Goal: Information Seeking & Learning: Learn about a topic

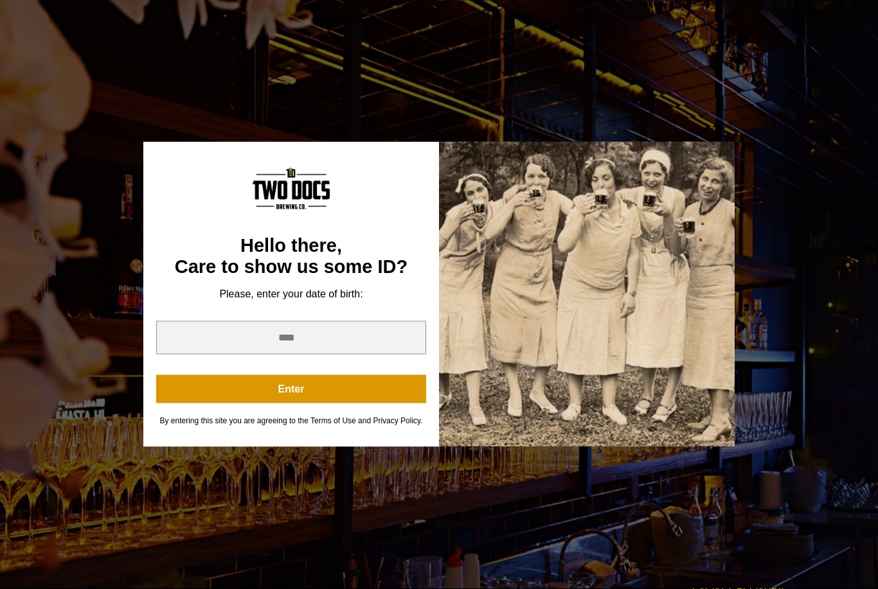
scroll to position [319, 0]
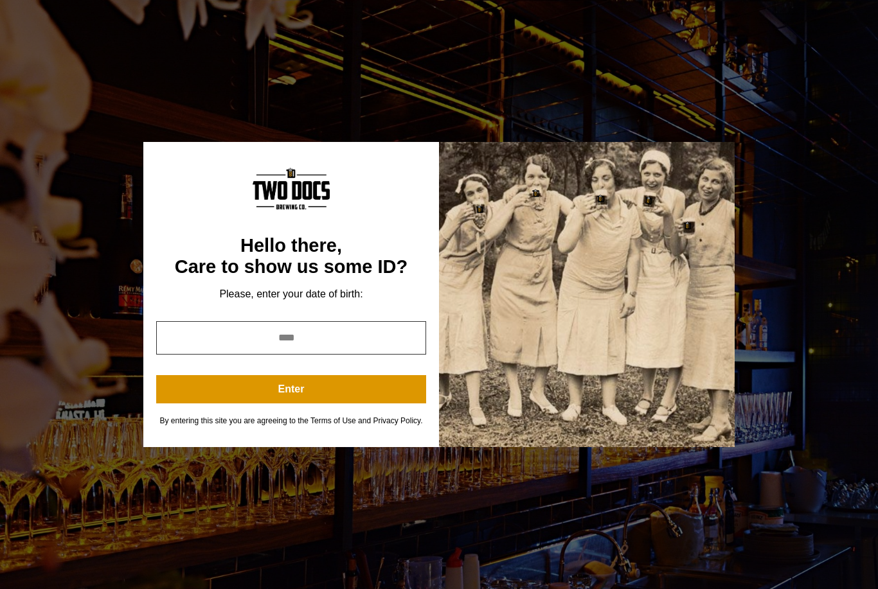
click at [345, 348] on input "year" at bounding box center [291, 337] width 270 height 33
type input "*"
type input "****"
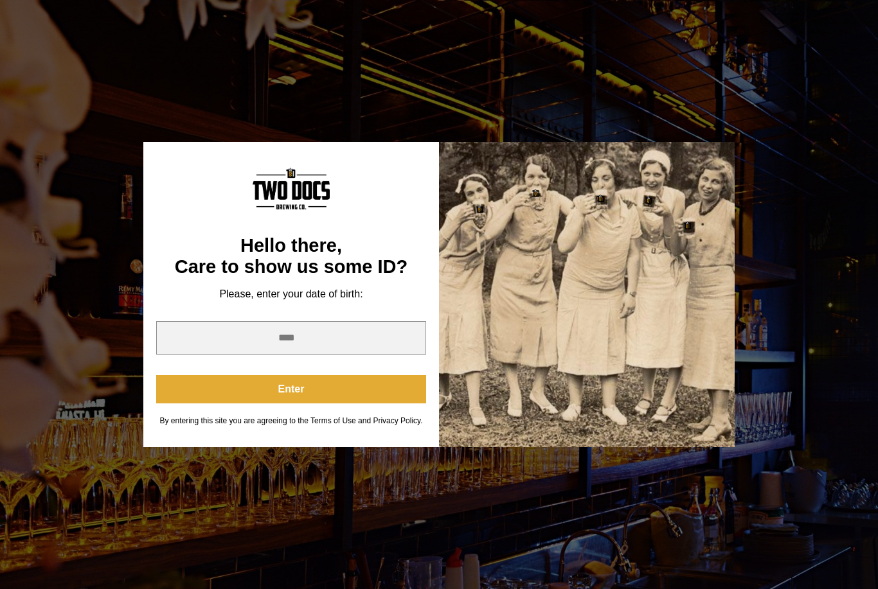
click at [346, 404] on button "Enter" at bounding box center [291, 389] width 270 height 28
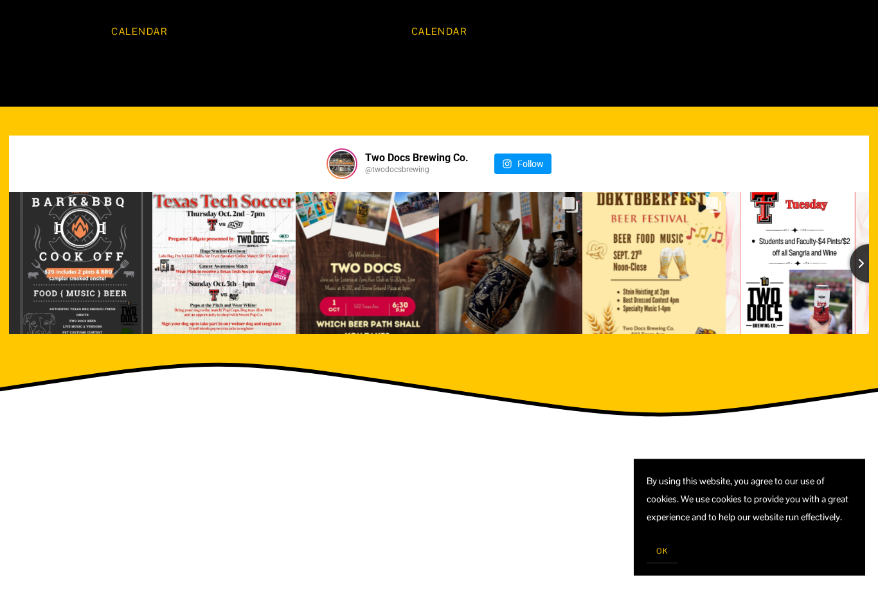
scroll to position [1339, 0]
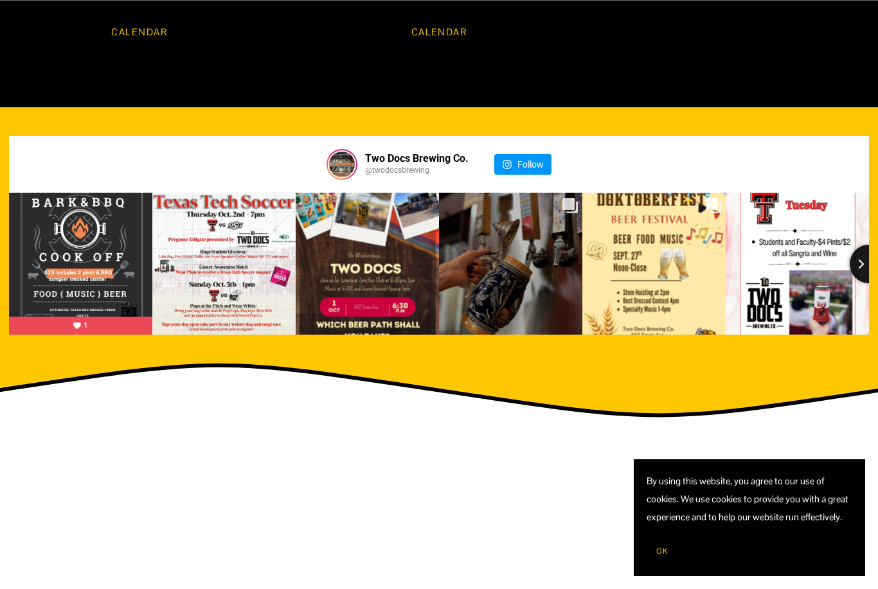
click at [862, 265] on icon "Next slide" at bounding box center [861, 264] width 8 height 10
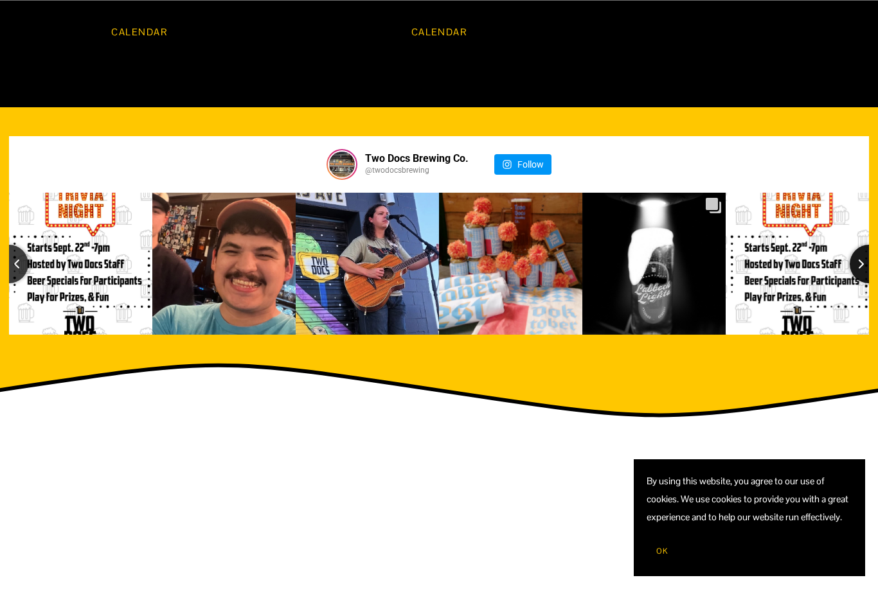
click at [857, 265] on button "Next slide" at bounding box center [868, 264] width 39 height 39
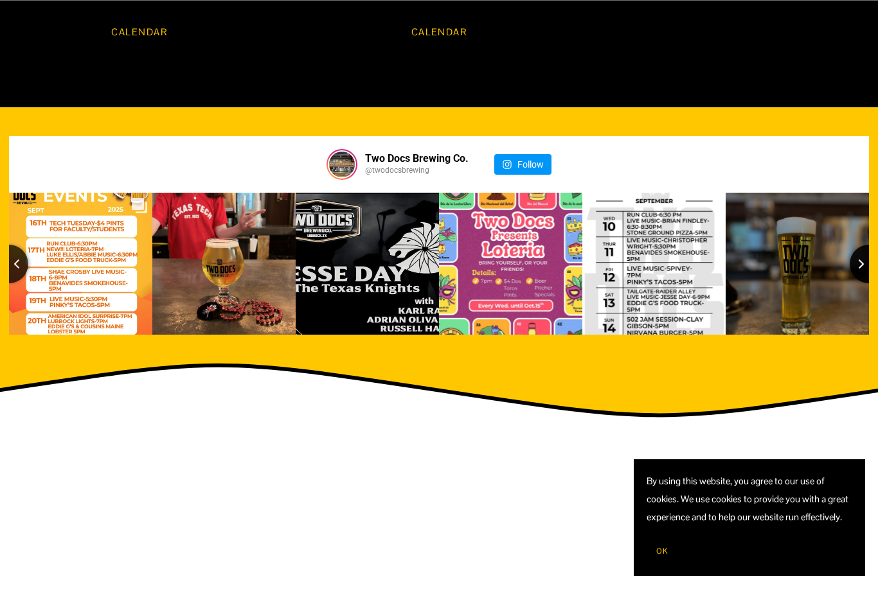
click at [855, 268] on button "Next slide" at bounding box center [868, 264] width 39 height 39
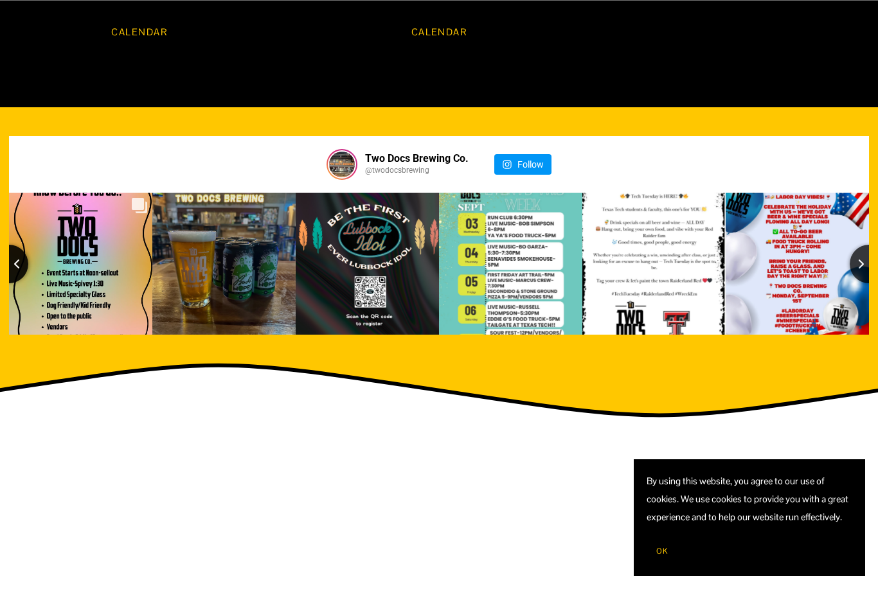
click at [22, 267] on button "Previous slide" at bounding box center [9, 264] width 39 height 39
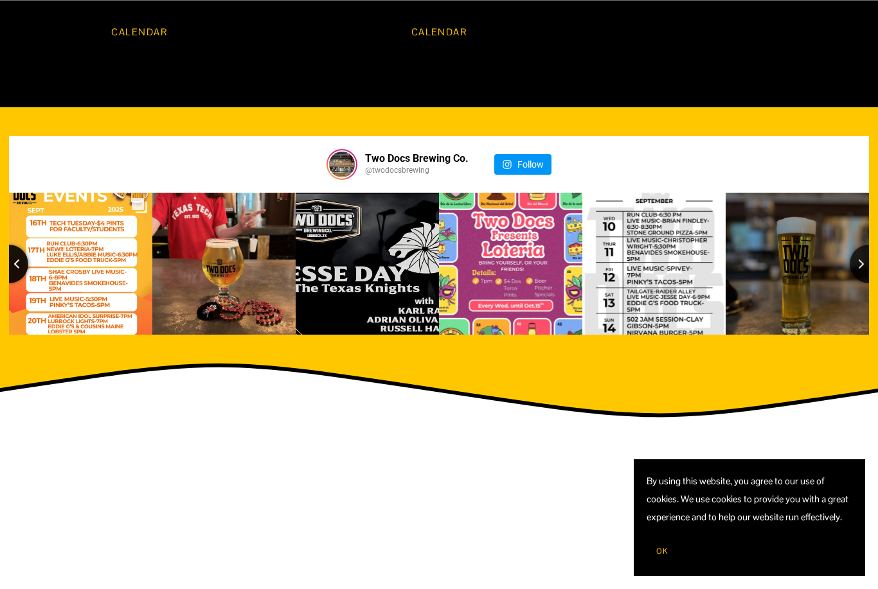
click at [19, 267] on icon "Previous slide" at bounding box center [17, 264] width 8 height 10
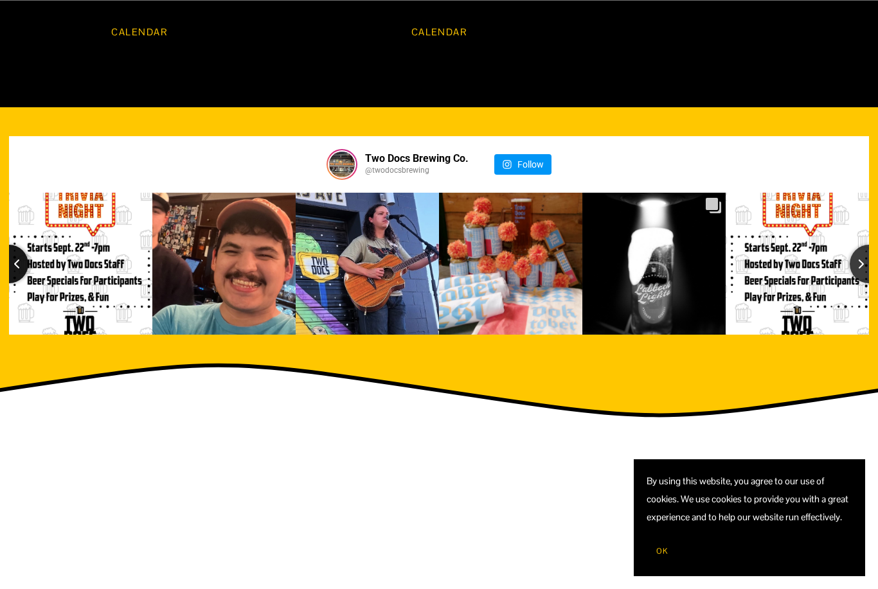
click at [21, 267] on button "Previous slide" at bounding box center [9, 264] width 39 height 39
click at [18, 266] on icon "Previous slide" at bounding box center [17, 264] width 8 height 10
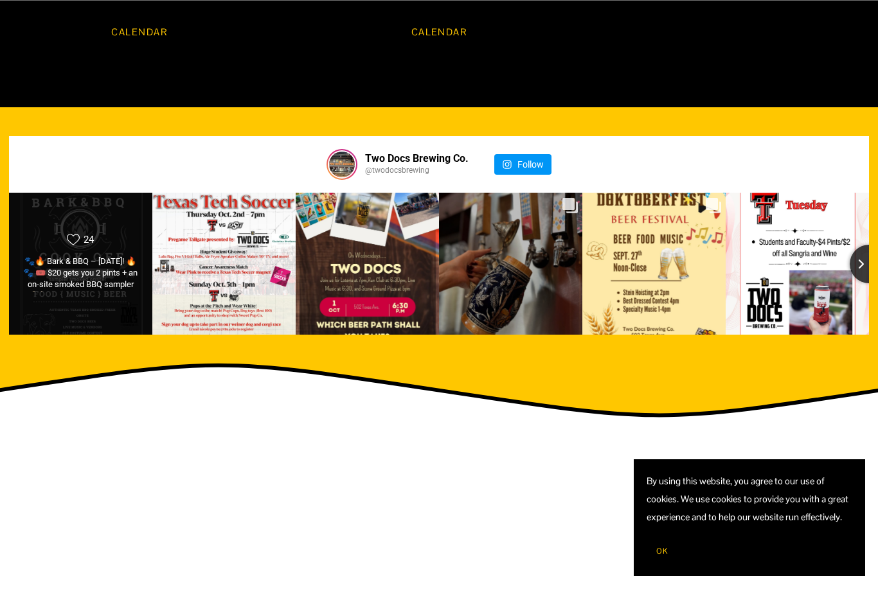
click at [18, 262] on div "Likes Count 24 🐾🔥 Bark & BBQ – Oct 18! 🔥🐾 🎟️ $20 gets you 2 pints + an on-site …" at bounding box center [80, 263] width 145 height 143
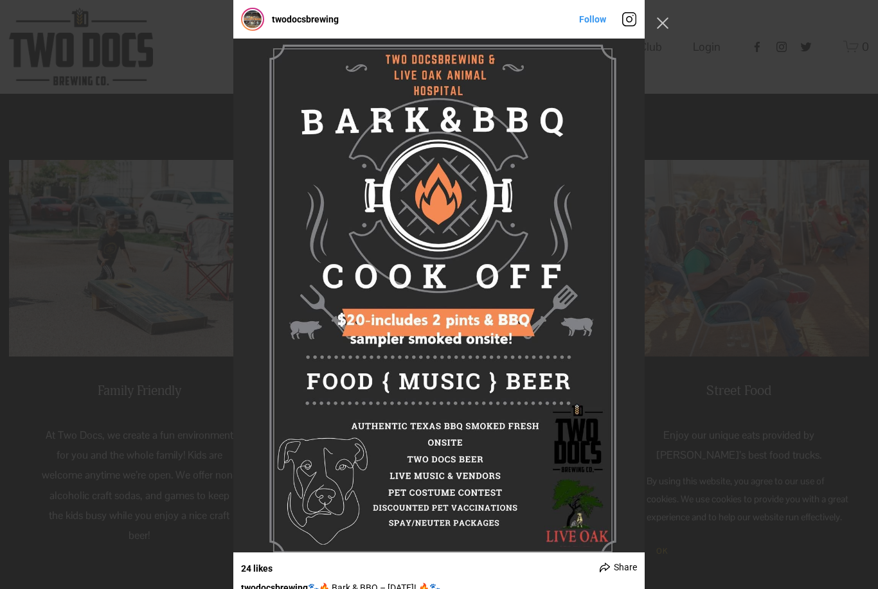
scroll to position [356, 0]
click at [661, 28] on button "Close Instagram Feed Popup" at bounding box center [662, 23] width 21 height 21
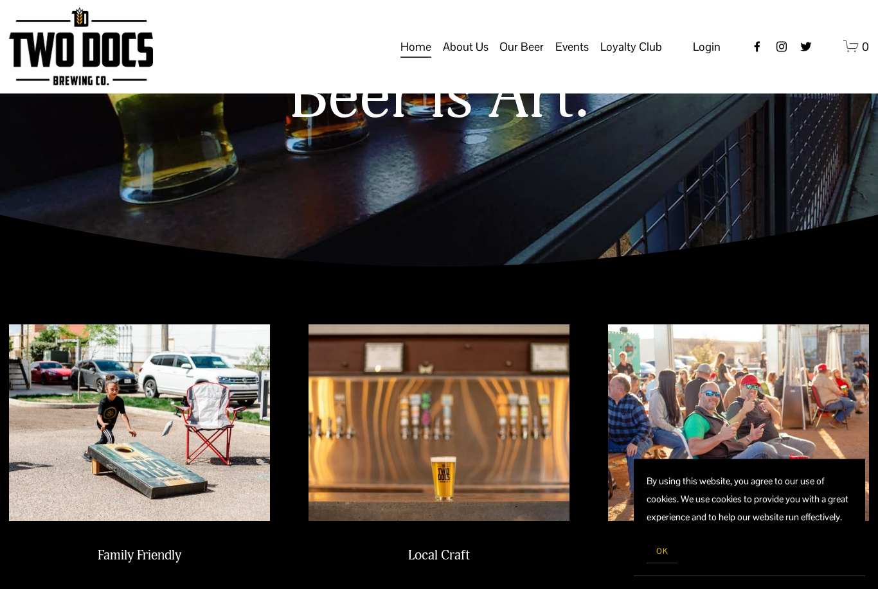
scroll to position [0, 0]
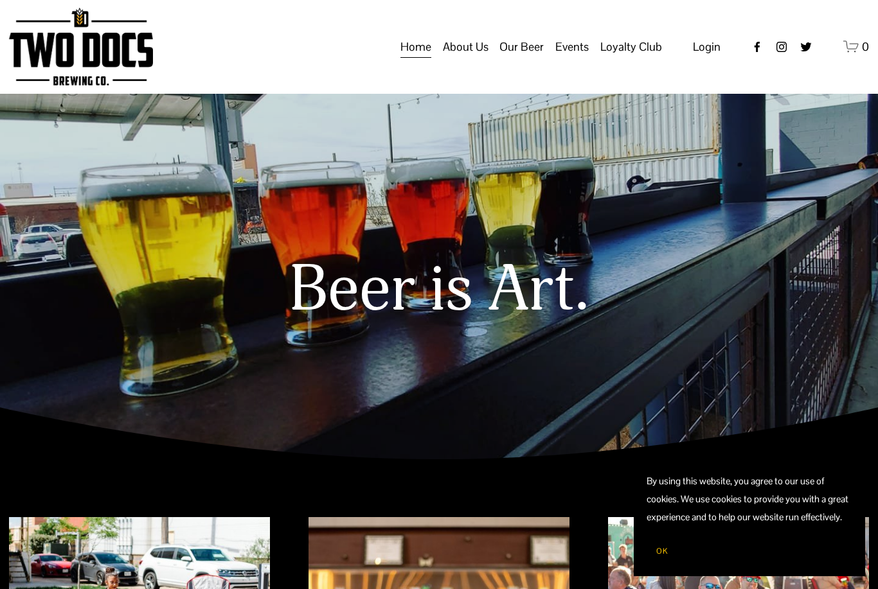
click at [663, 551] on span "OK" at bounding box center [662, 551] width 12 height 10
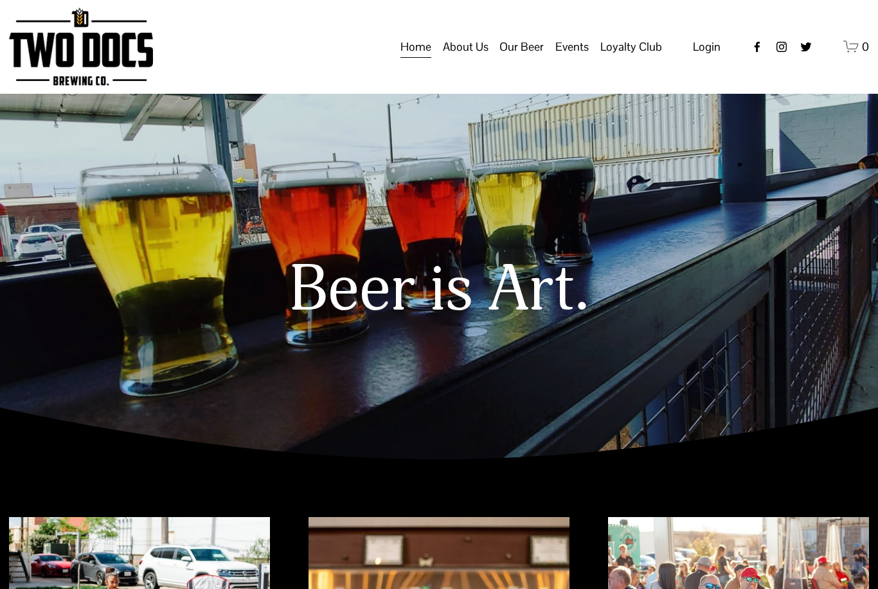
click at [0, 0] on span "FAQs" at bounding box center [0, 0] width 0 height 0
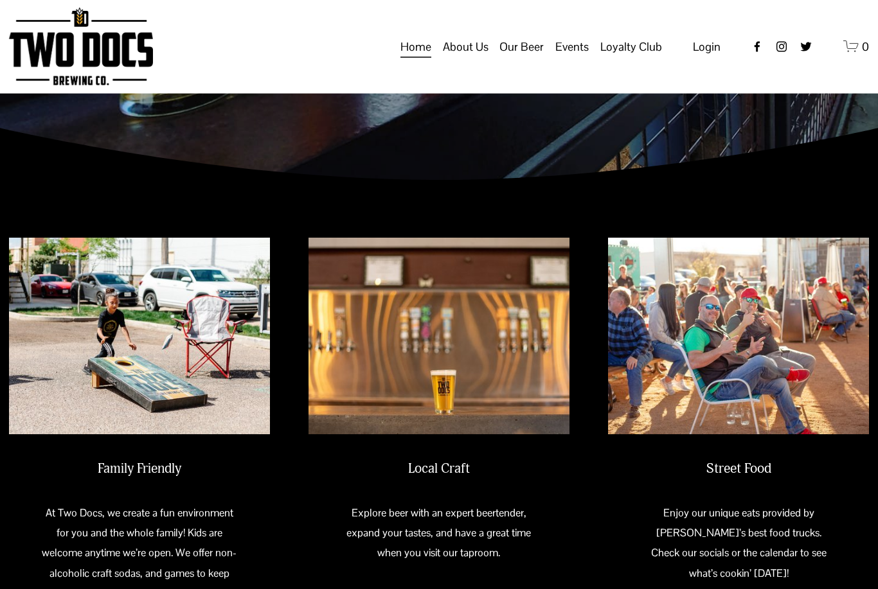
scroll to position [280, 0]
click at [0, 0] on span "Loyalty Club" at bounding box center [0, 0] width 0 height 0
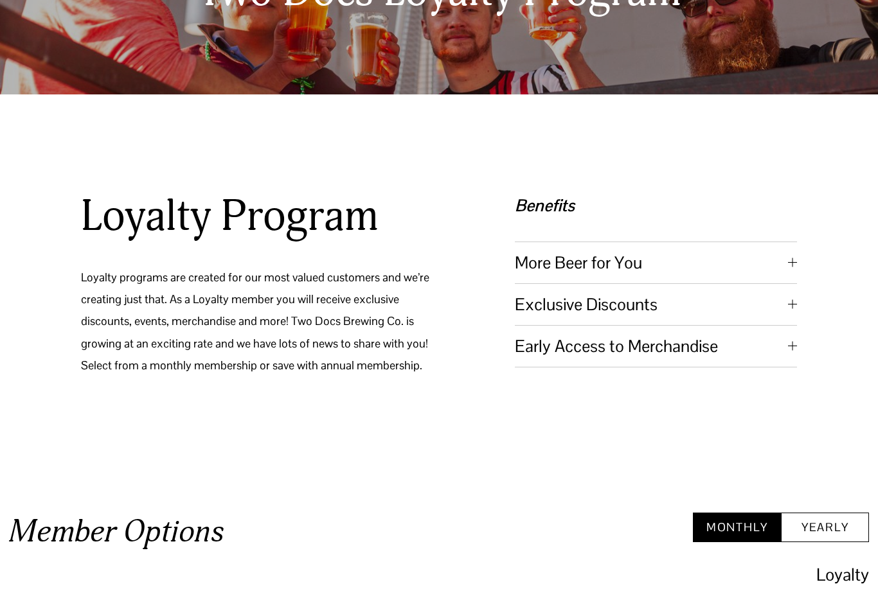
scroll to position [186, 0]
click at [794, 309] on div at bounding box center [792, 304] width 9 height 9
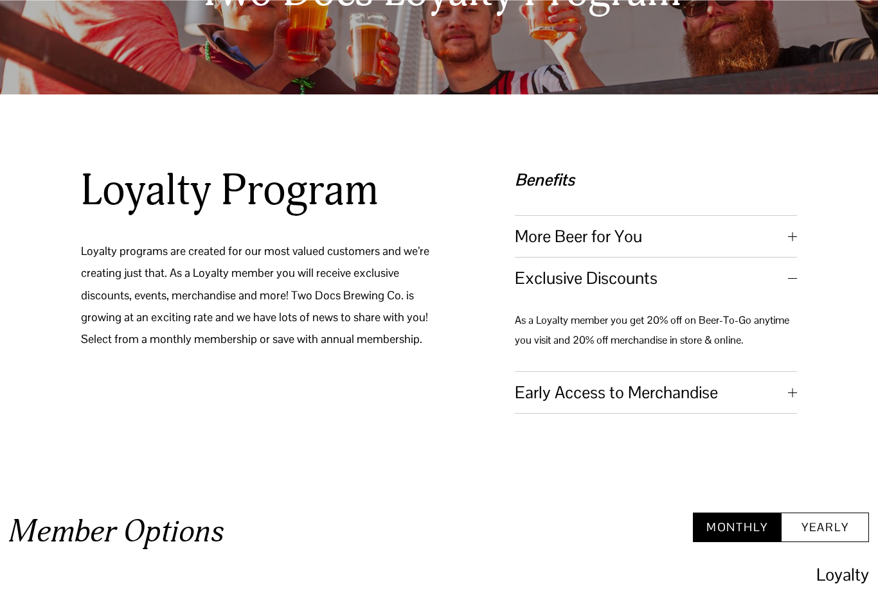
click at [791, 279] on div at bounding box center [792, 278] width 9 height 1
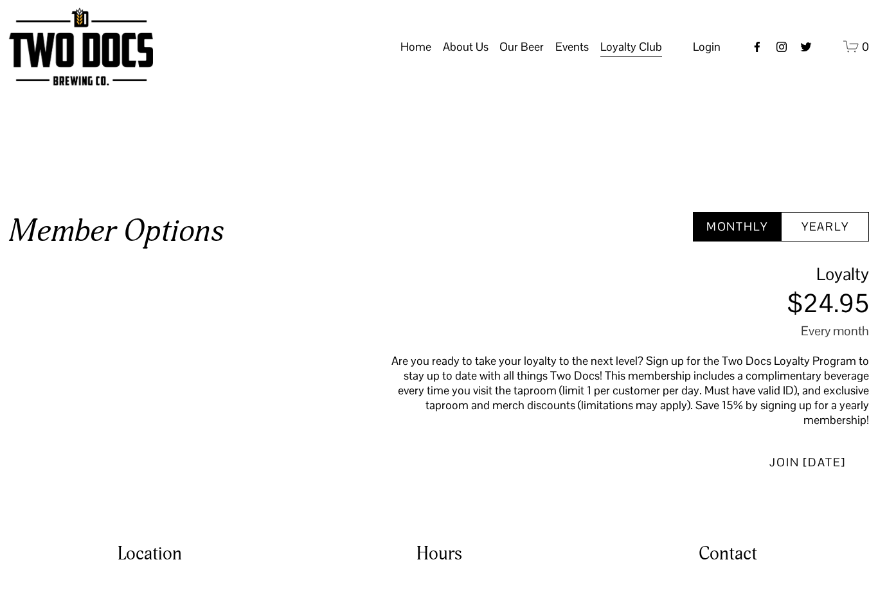
scroll to position [488, 0]
click at [835, 242] on button "Yearly" at bounding box center [825, 226] width 88 height 30
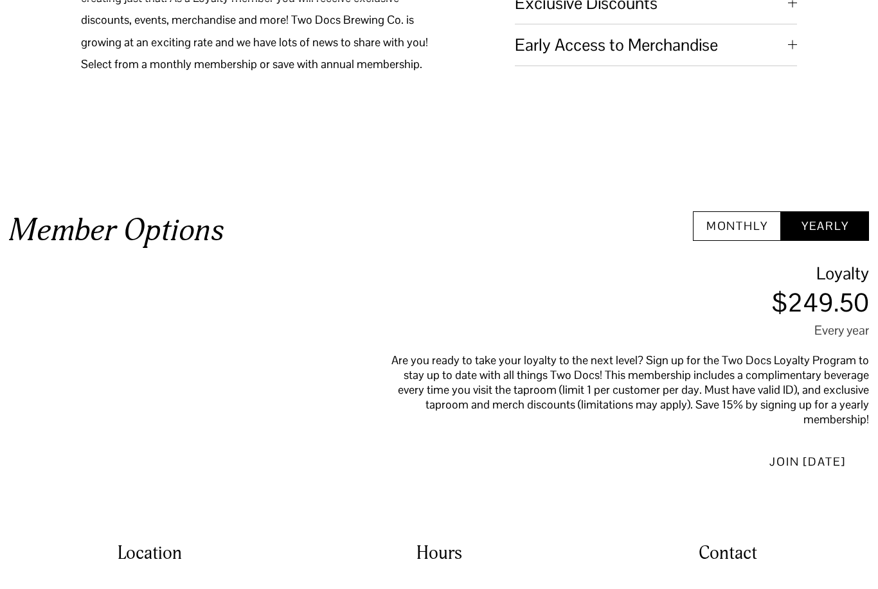
click at [825, 242] on button "Yearly" at bounding box center [825, 226] width 88 height 30
click at [745, 242] on button "Monthly" at bounding box center [737, 226] width 88 height 30
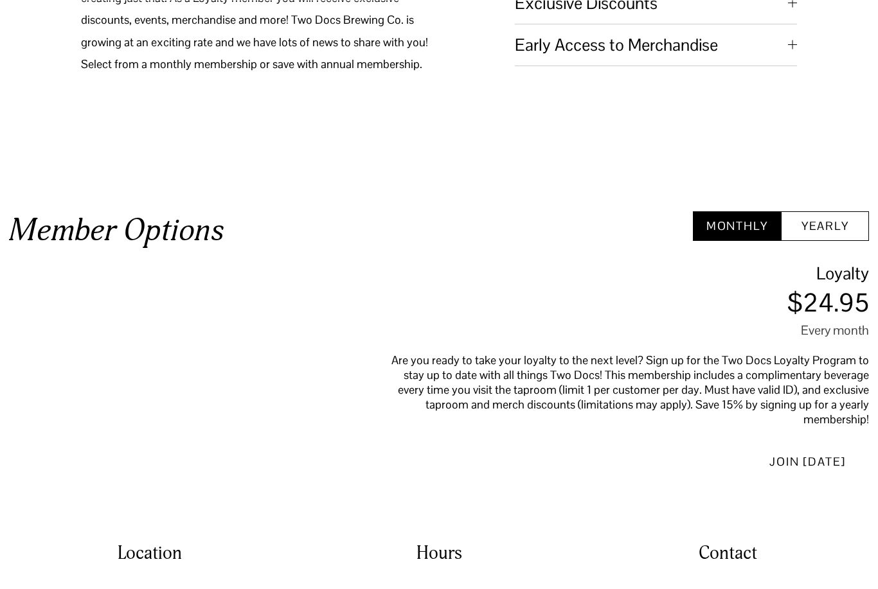
click at [839, 242] on button "Yearly" at bounding box center [825, 226] width 88 height 30
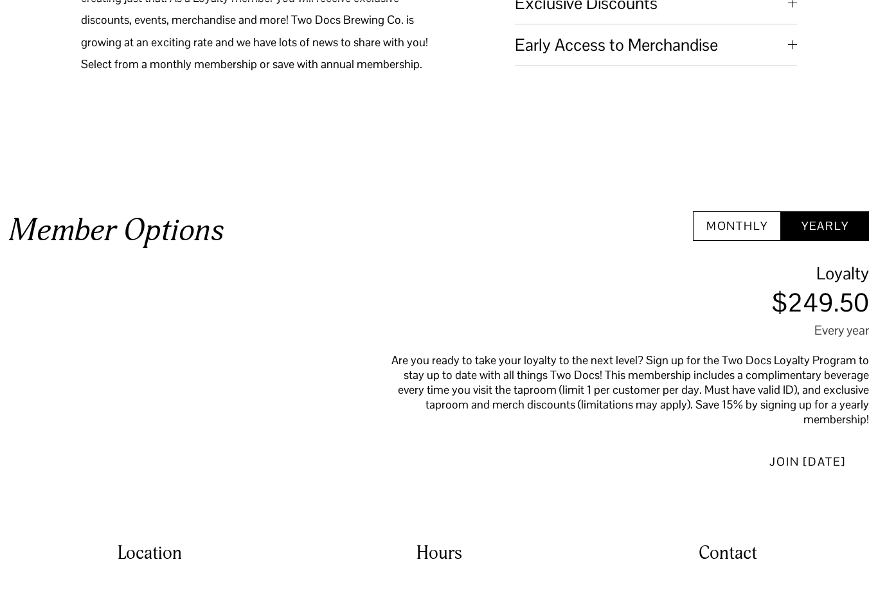
click at [747, 242] on button "Monthly" at bounding box center [737, 226] width 88 height 30
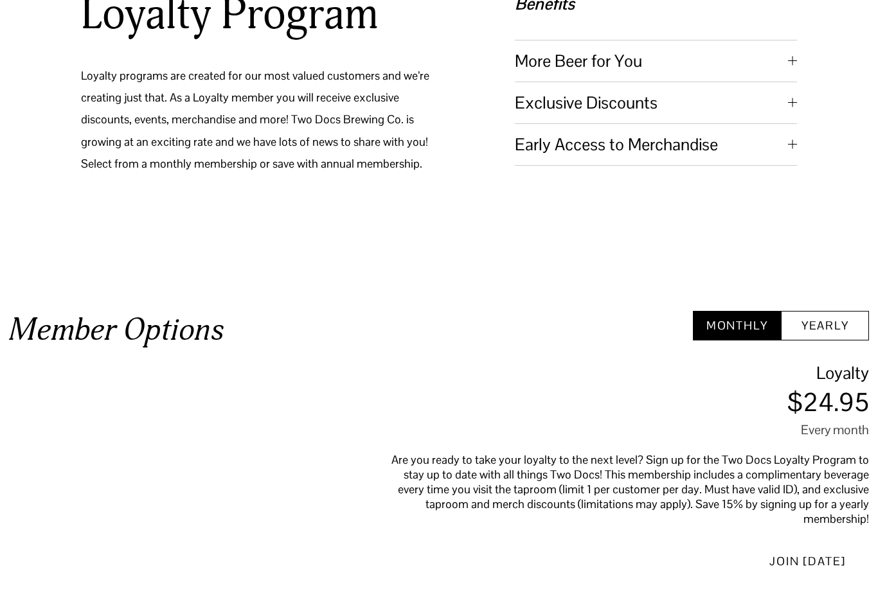
scroll to position [382, 0]
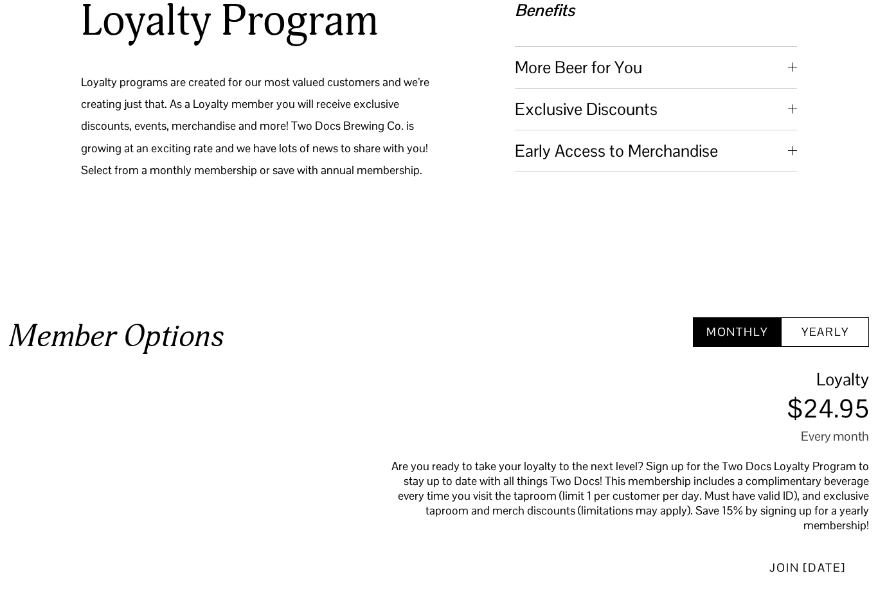
click at [788, 72] on div at bounding box center [792, 67] width 9 height 9
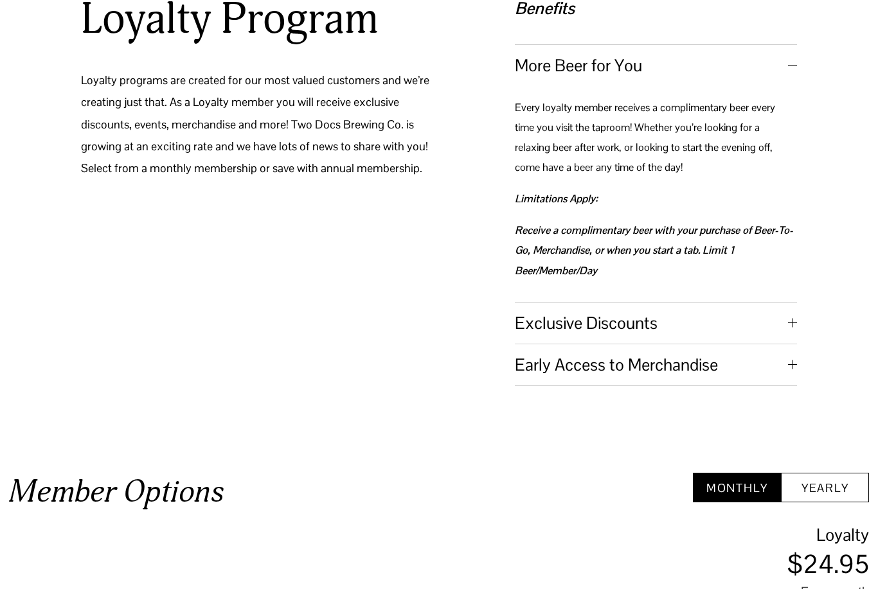
scroll to position [345, 0]
click at [796, 62] on div at bounding box center [792, 66] width 9 height 9
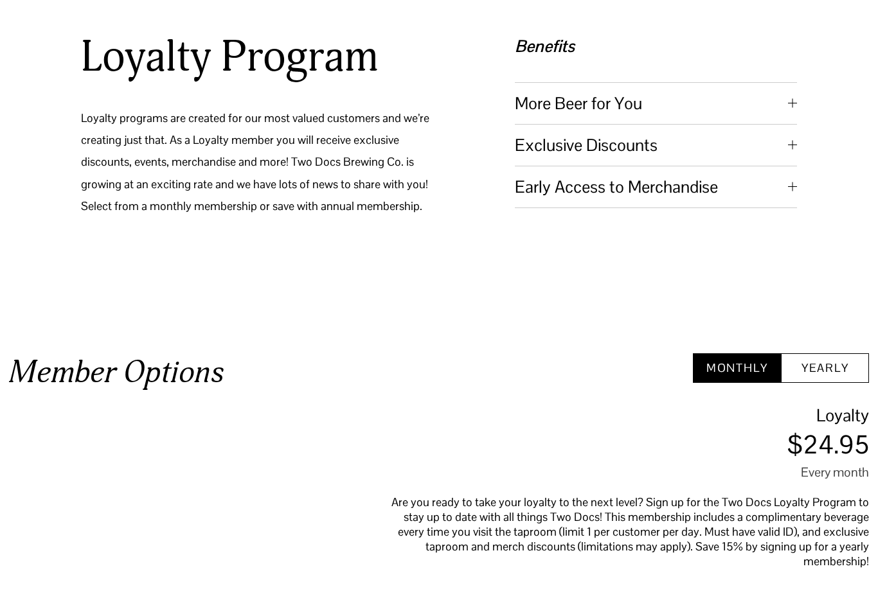
click at [788, 150] on div at bounding box center [792, 145] width 9 height 9
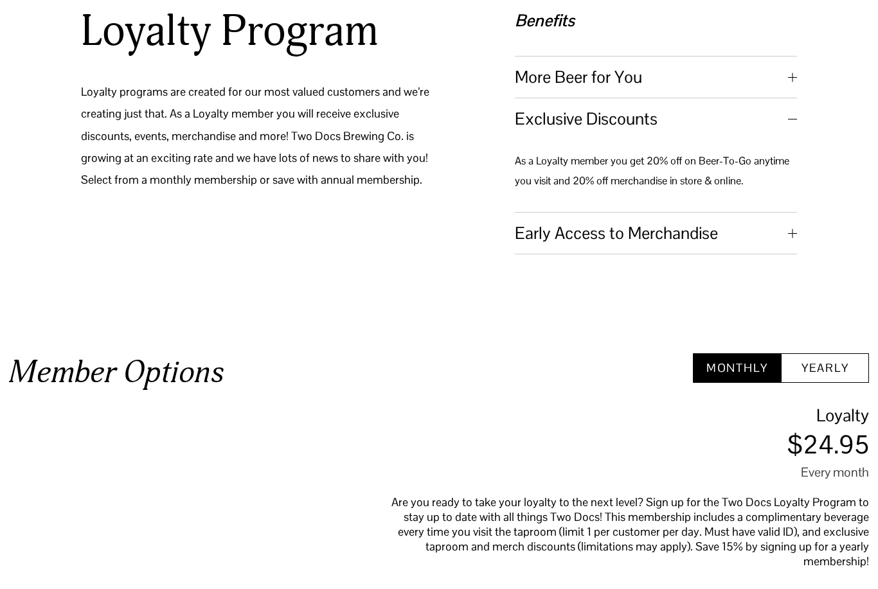
click at [789, 123] on div at bounding box center [792, 118] width 9 height 9
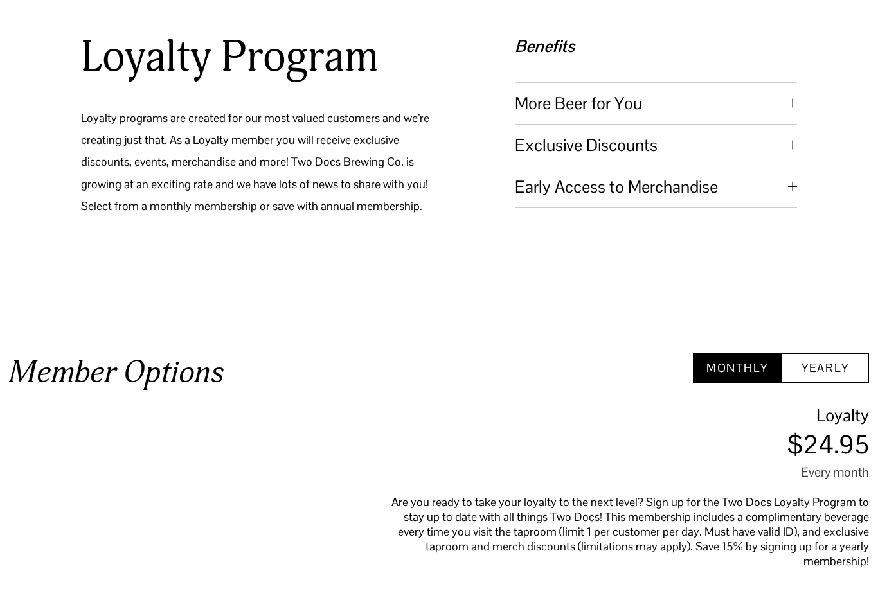
click at [790, 195] on button "Early Access to Merchandise" at bounding box center [656, 186] width 282 height 41
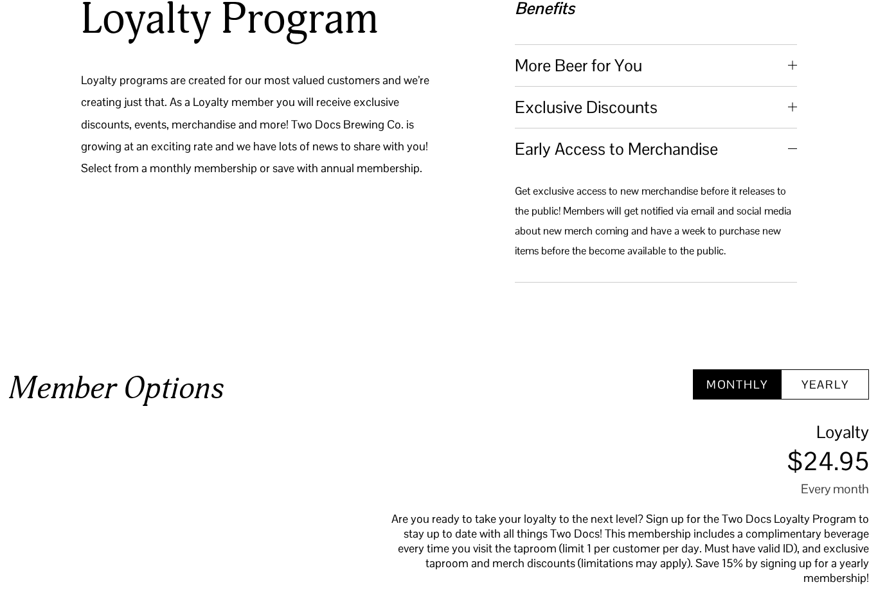
click at [783, 151] on span "Early Access to Merchandise" at bounding box center [651, 149] width 273 height 22
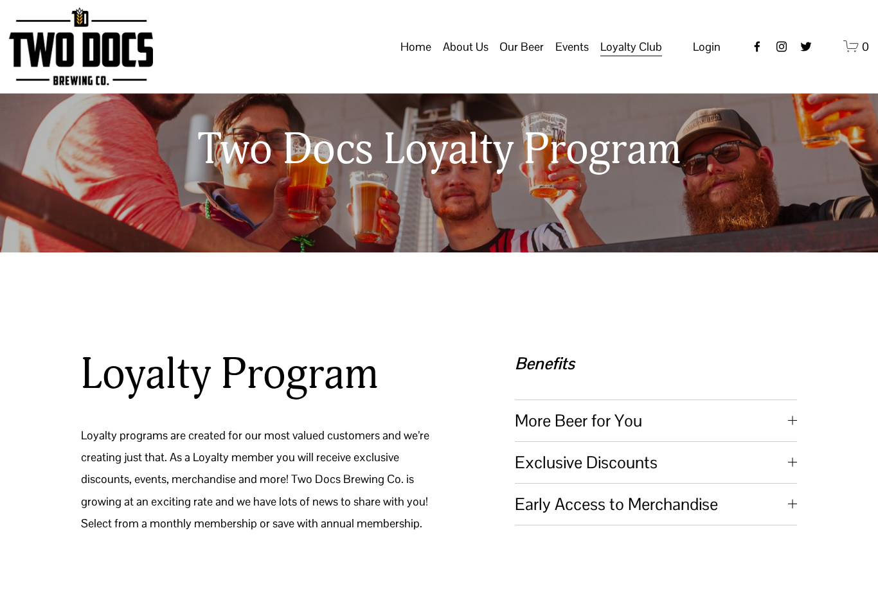
scroll to position [0, 0]
